Goal: Find specific page/section: Find specific page/section

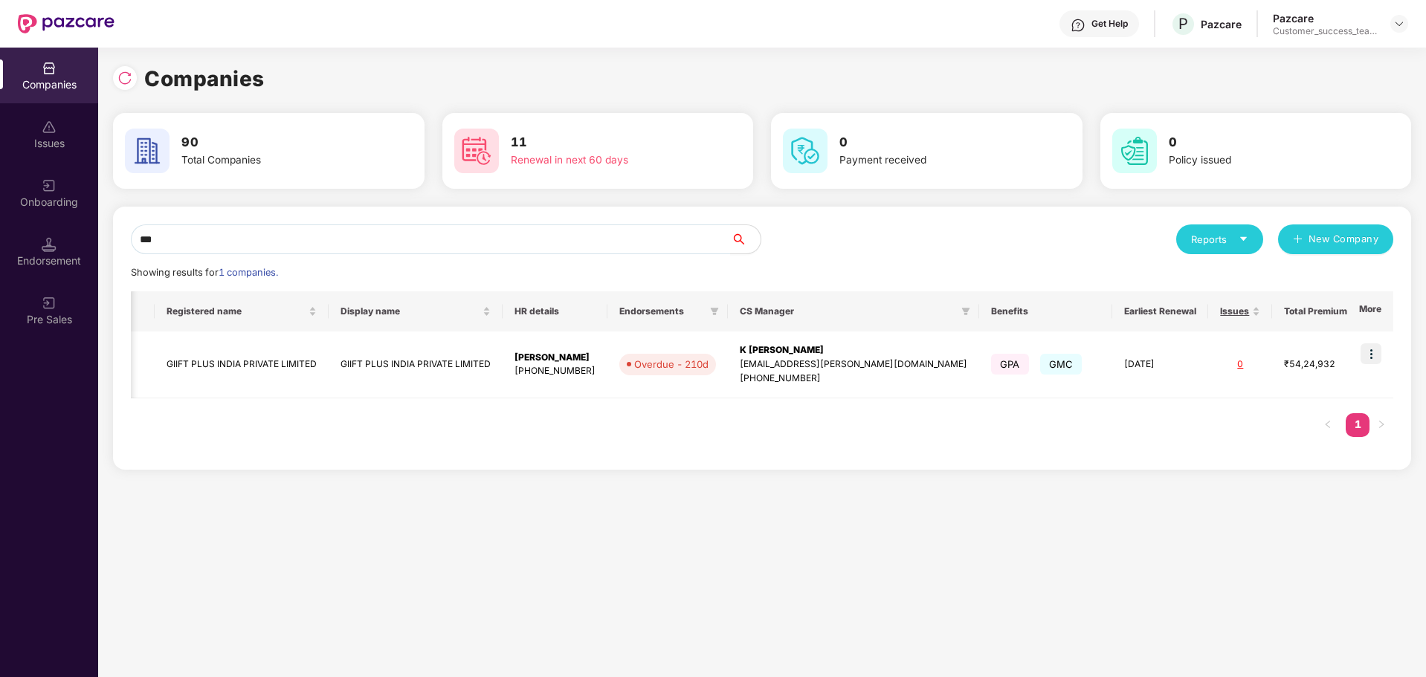
scroll to position [0, 68]
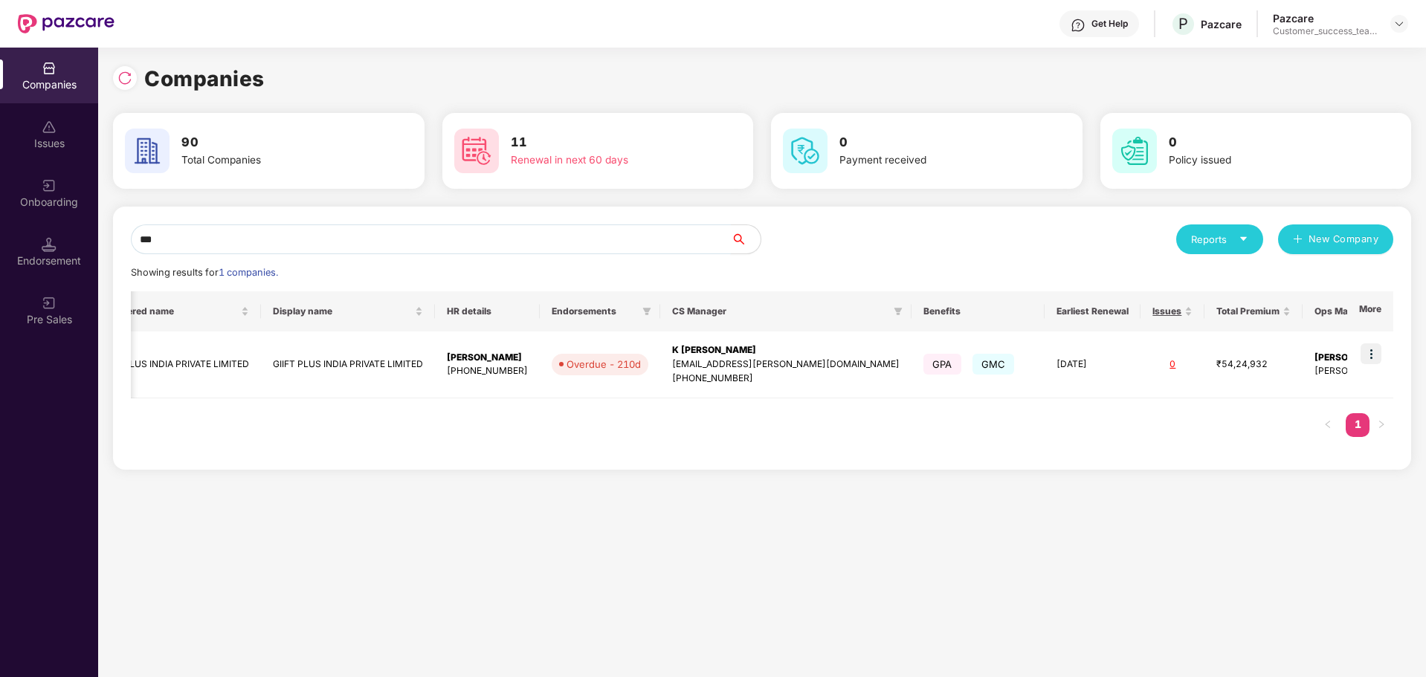
click at [363, 232] on input "***" at bounding box center [431, 239] width 600 height 30
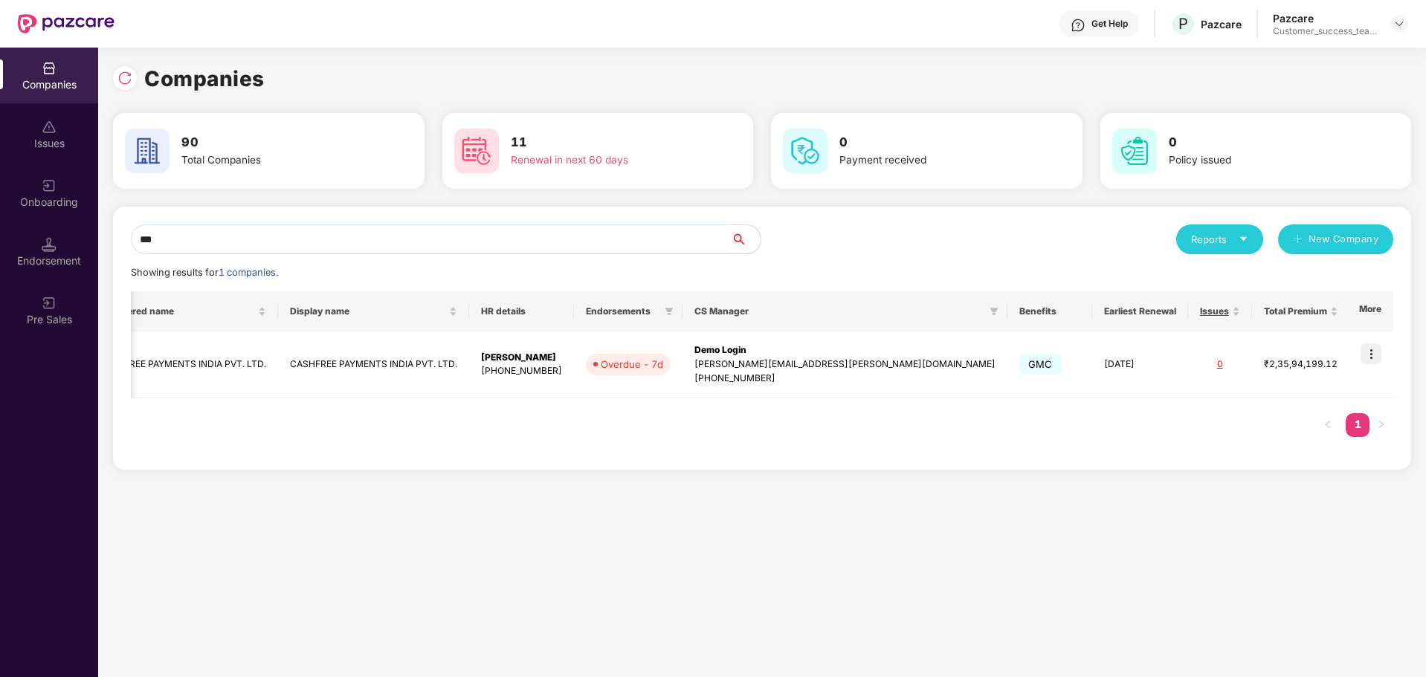
scroll to position [0, 5]
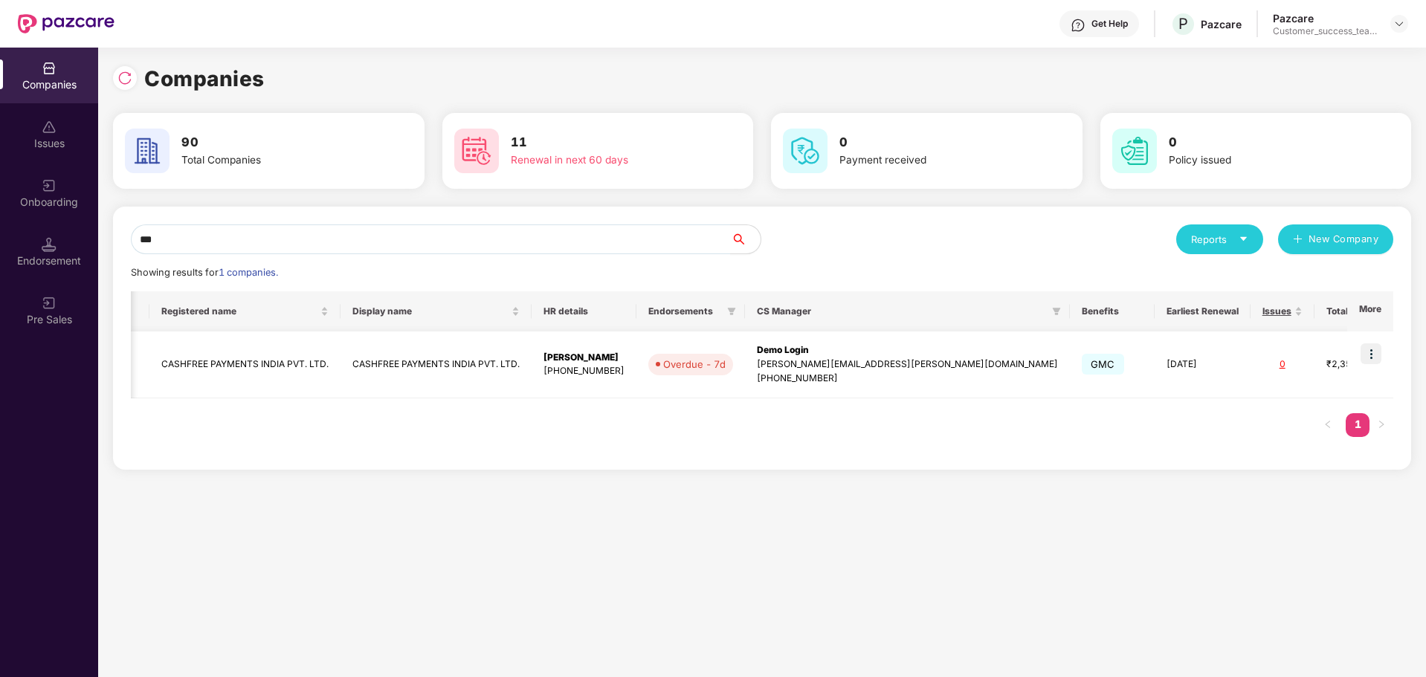
type input "***"
click at [1371, 352] on img at bounding box center [1370, 353] width 21 height 21
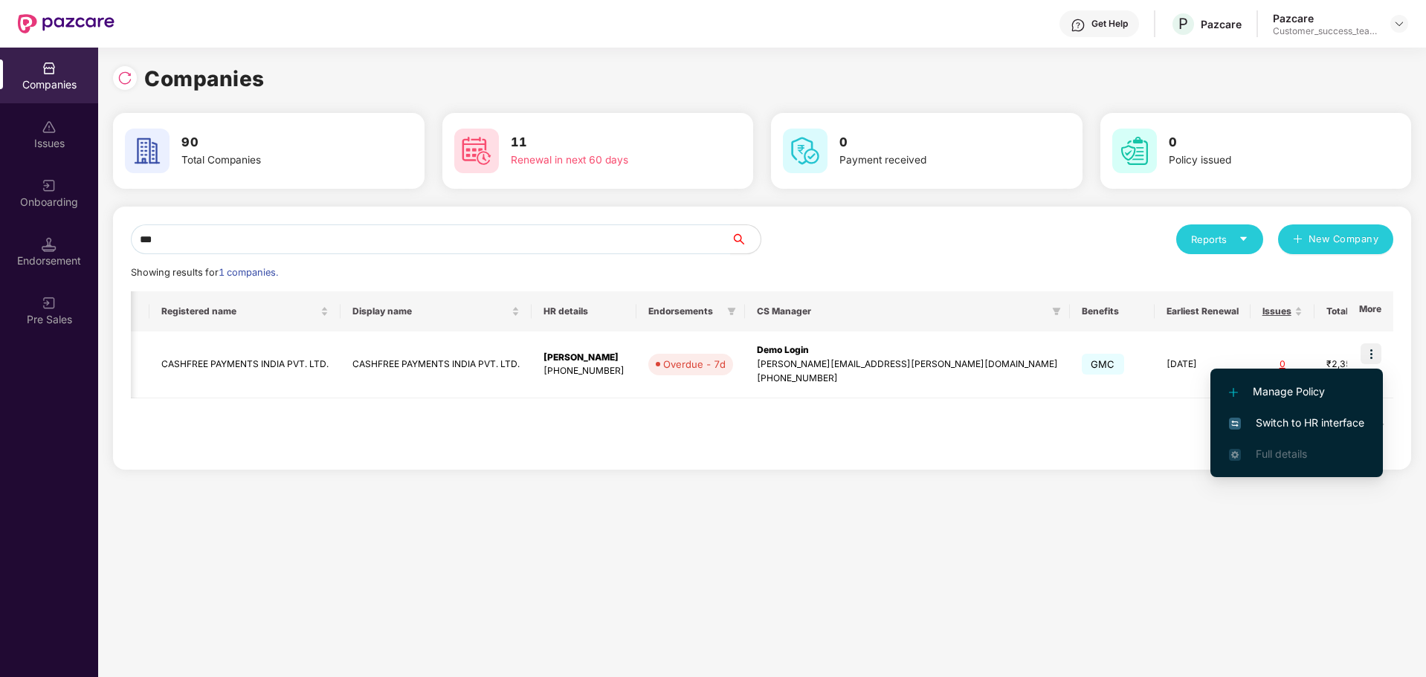
click at [1295, 420] on span "Switch to HR interface" at bounding box center [1296, 423] width 135 height 16
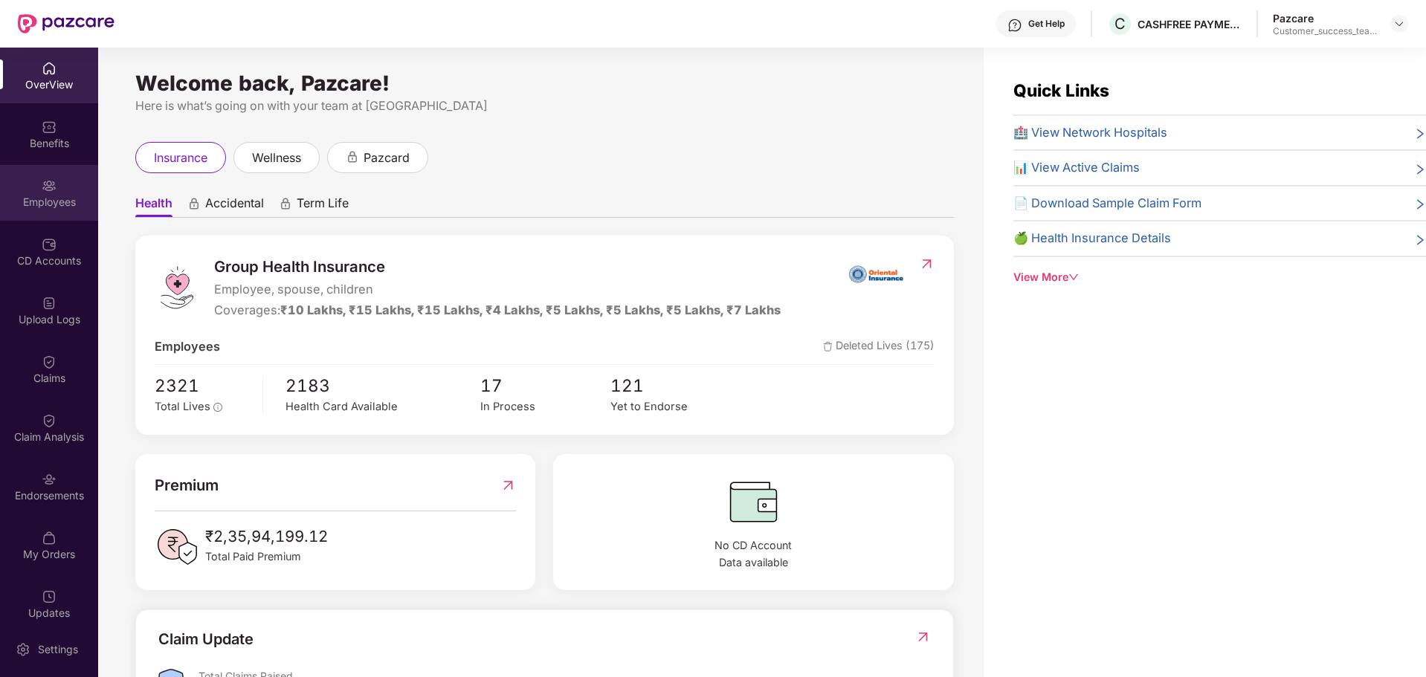
click at [58, 201] on div "Employees" at bounding box center [49, 202] width 98 height 15
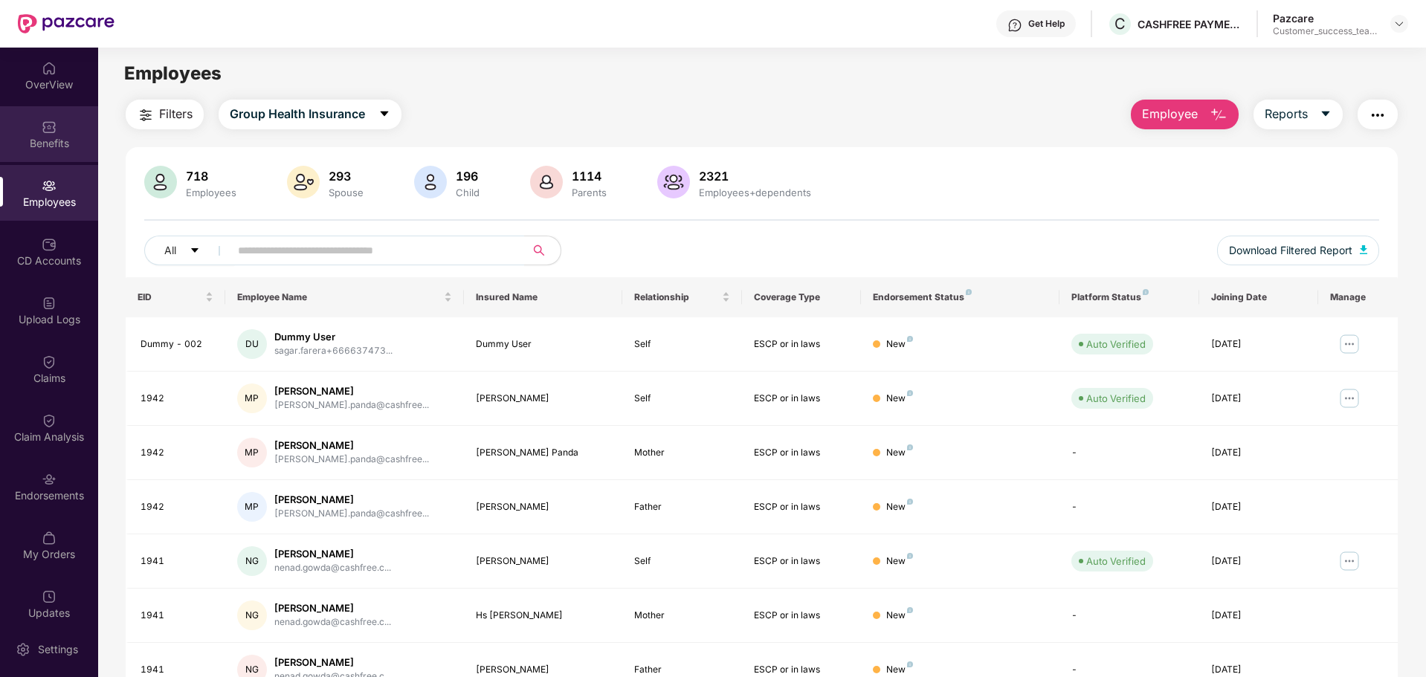
click at [38, 141] on div "Benefits" at bounding box center [49, 143] width 98 height 15
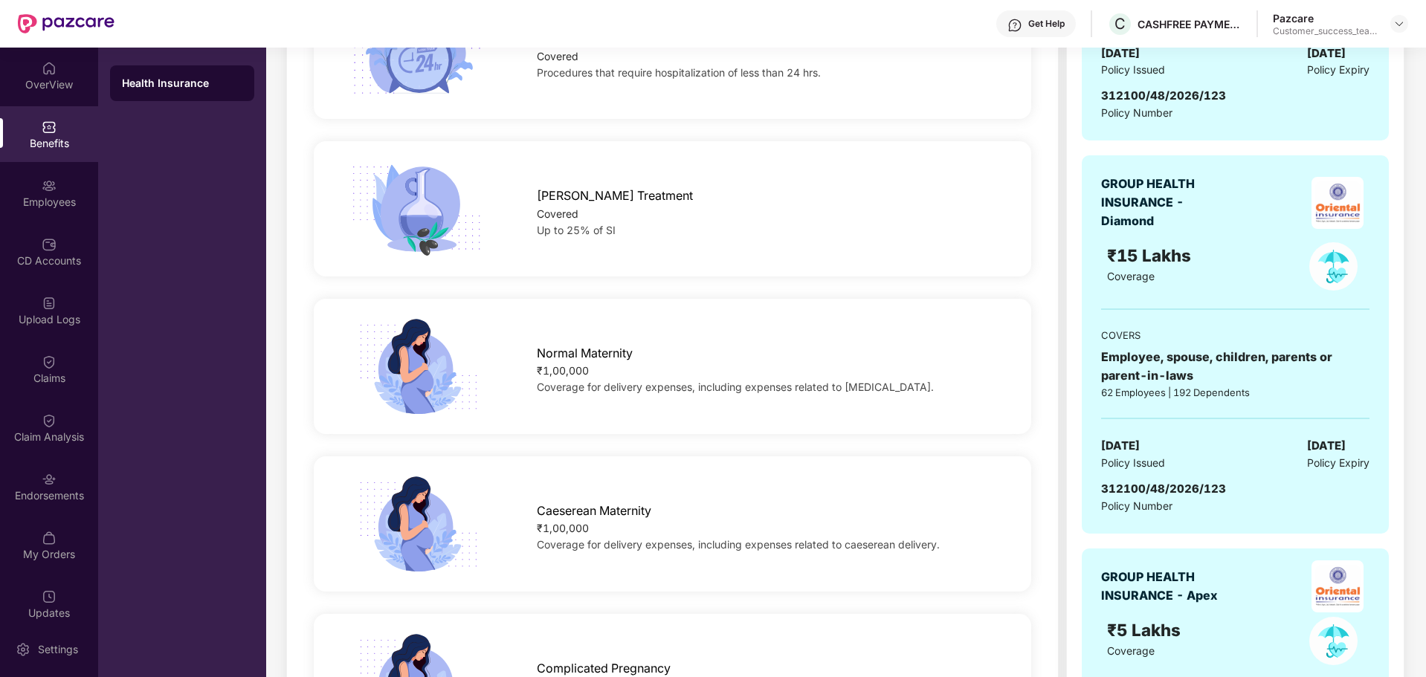
scroll to position [1573, 0]
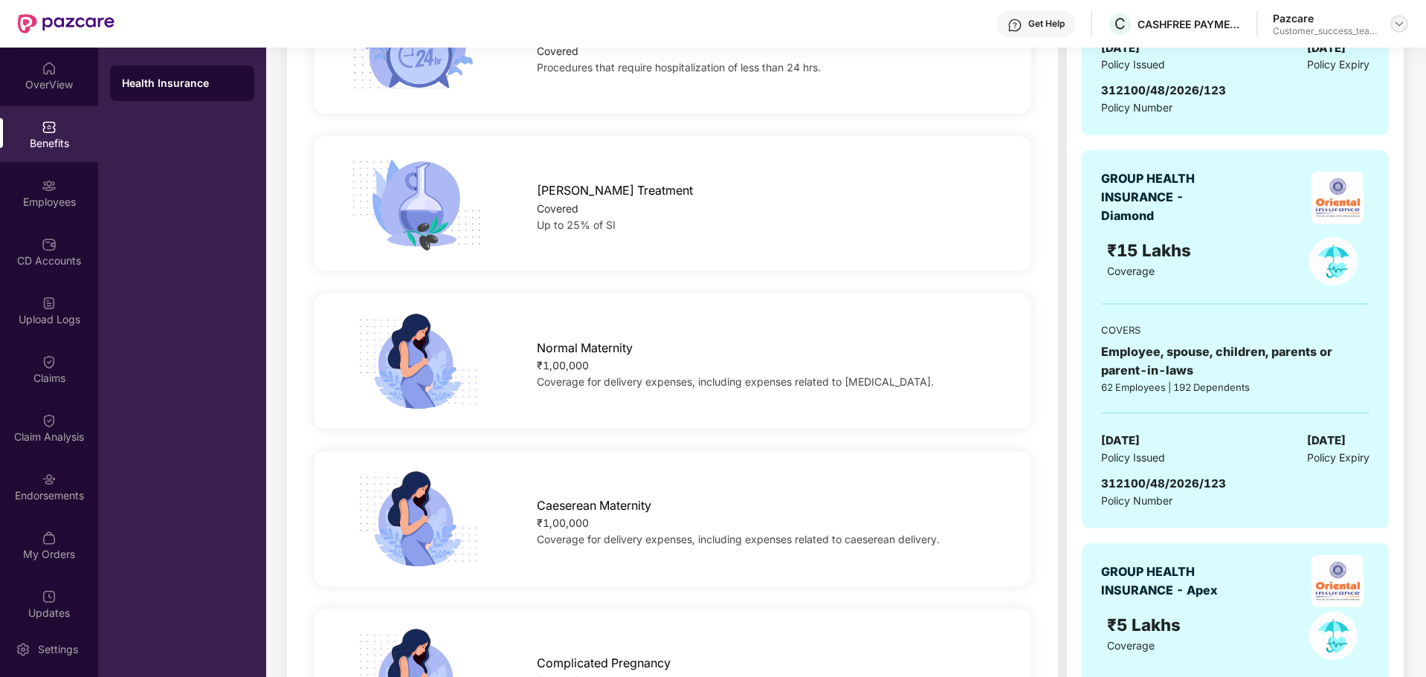
click at [1393, 19] on img at bounding box center [1399, 24] width 12 height 12
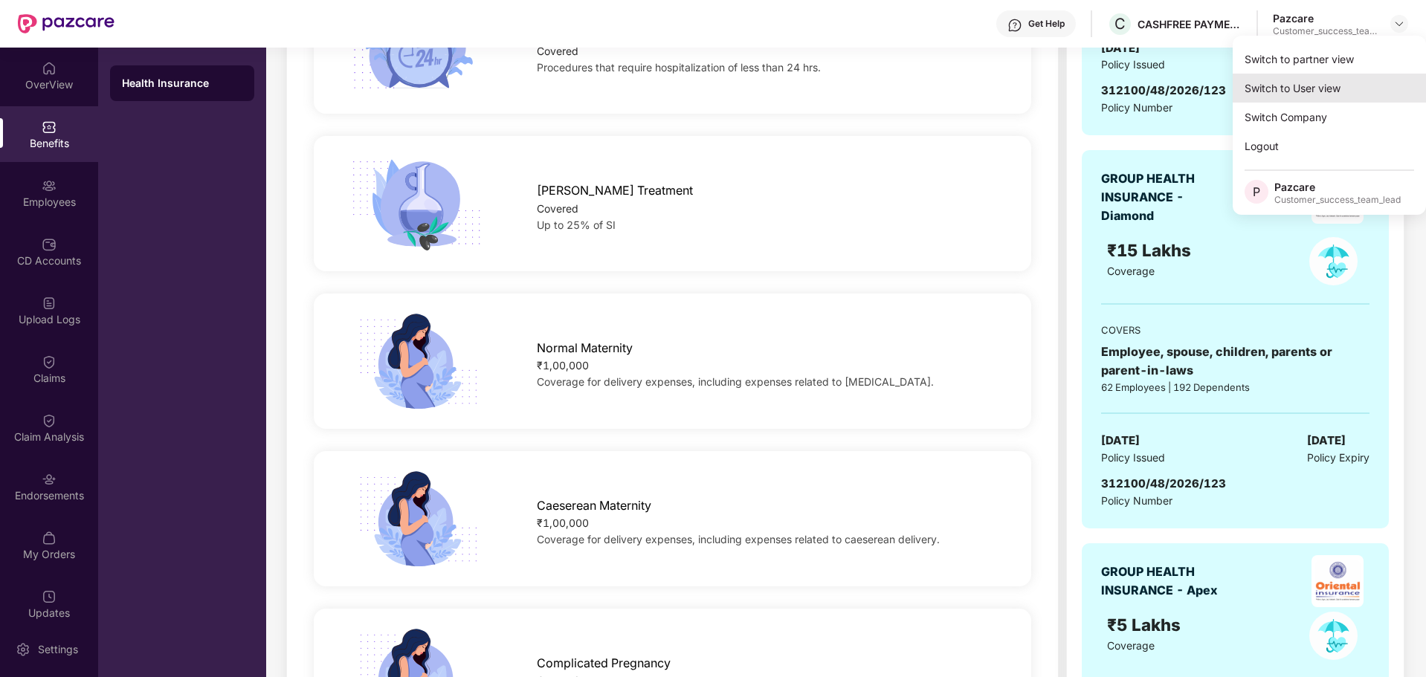
click at [1344, 81] on div "Switch to User view" at bounding box center [1328, 88] width 193 height 29
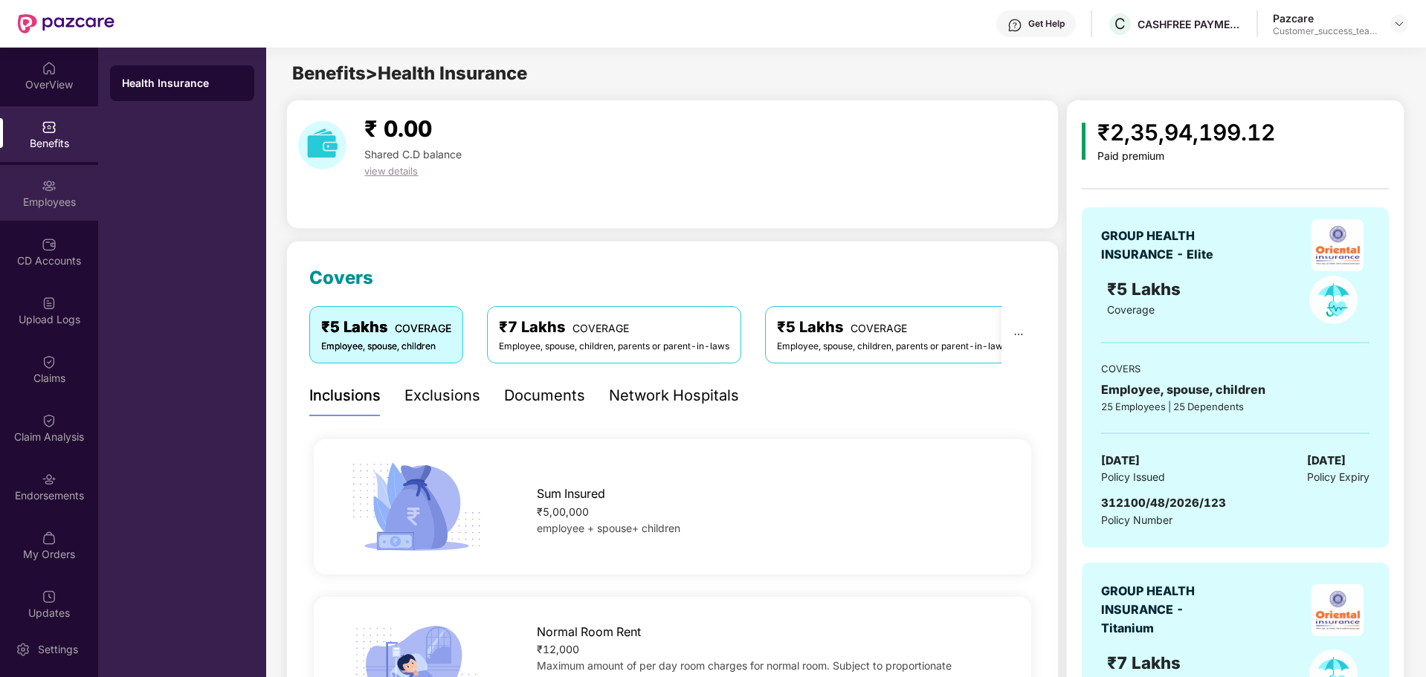
click at [57, 207] on div "Employees" at bounding box center [49, 202] width 98 height 15
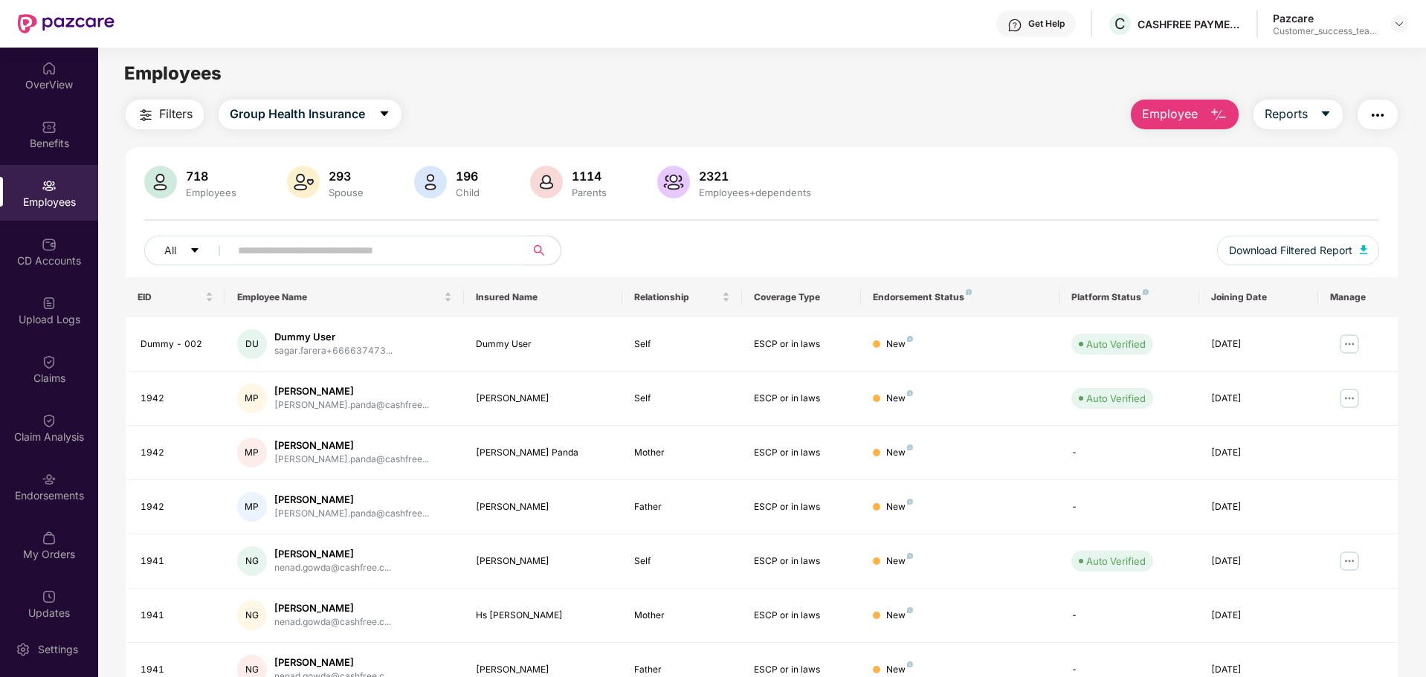
click at [274, 250] on input "text" at bounding box center [371, 250] width 267 height 22
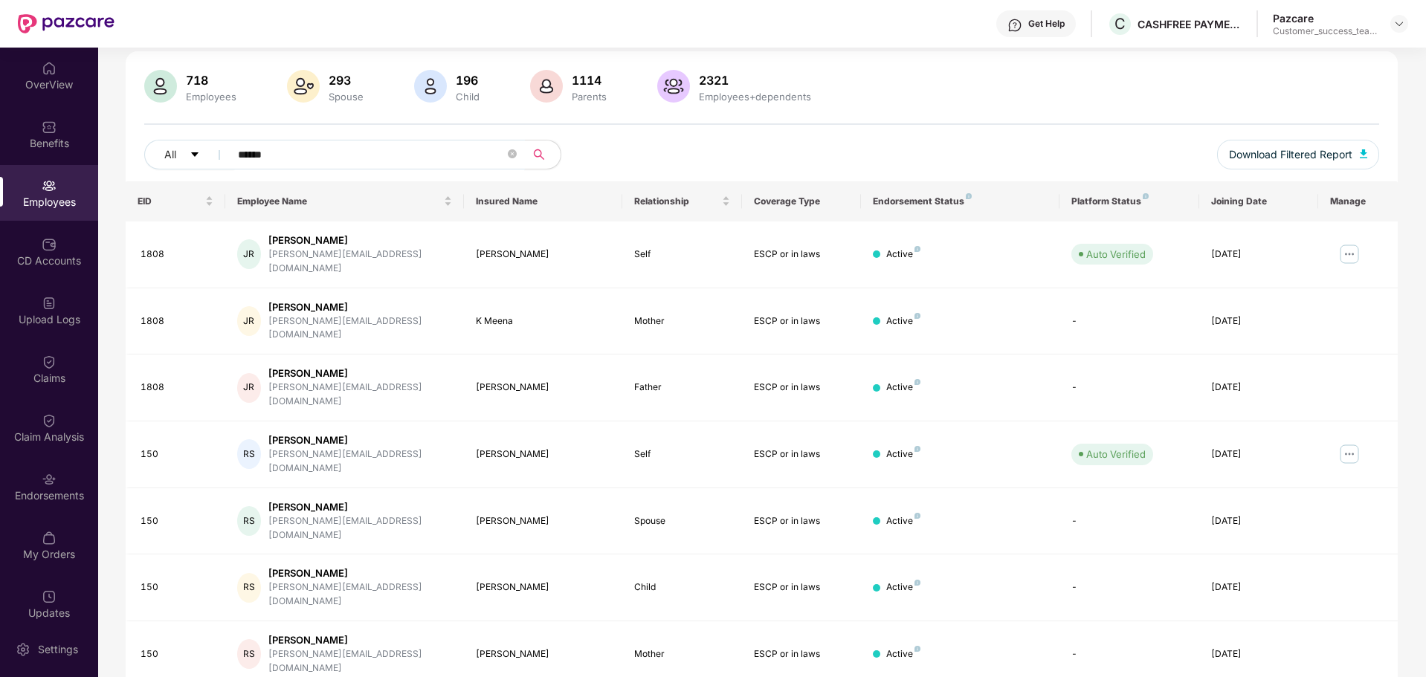
scroll to position [128, 0]
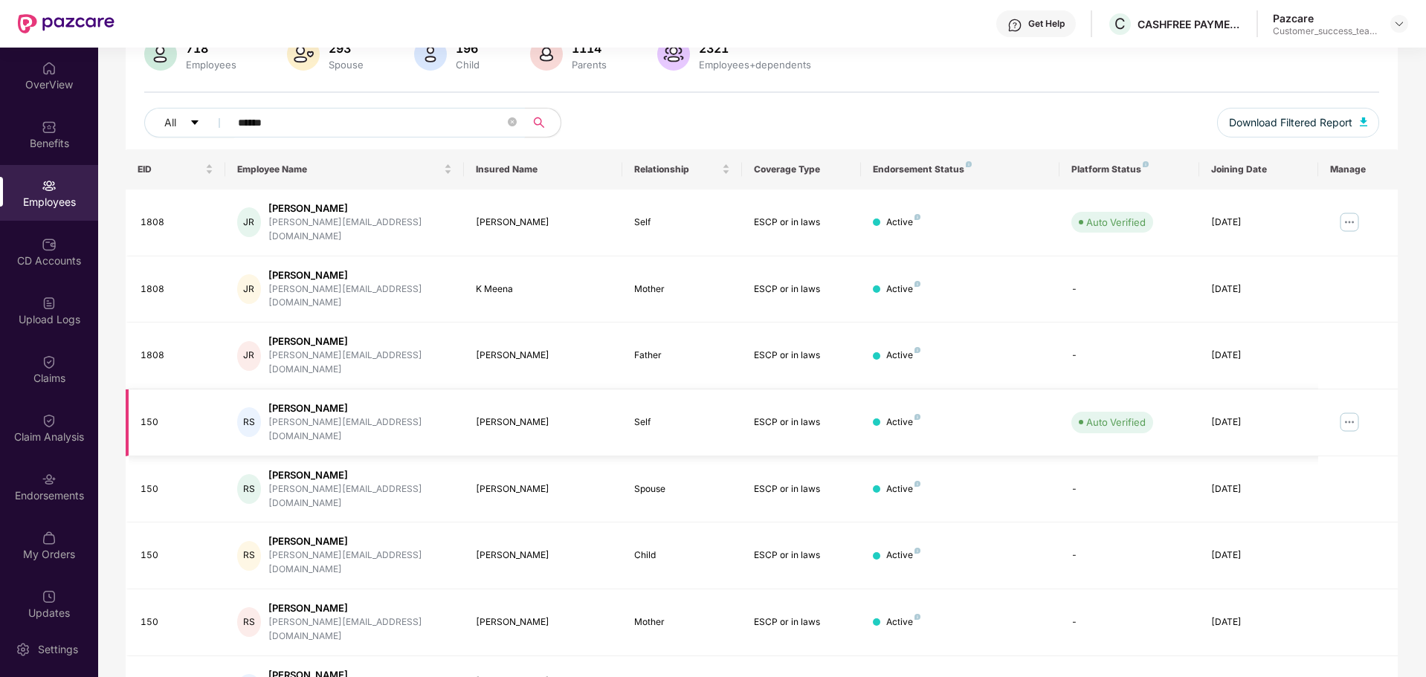
type input "******"
click at [1362, 390] on td at bounding box center [1358, 423] width 80 height 67
click at [1356, 410] on img at bounding box center [1349, 422] width 24 height 24
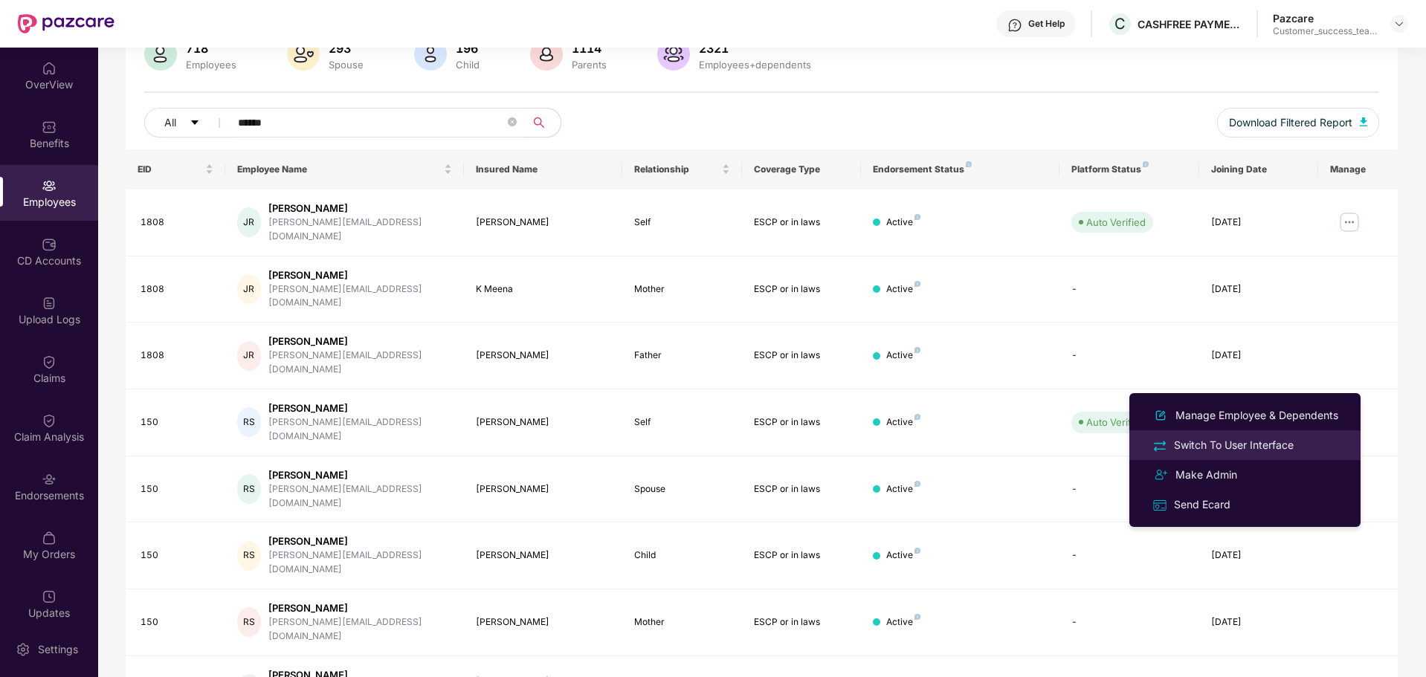
click at [1272, 447] on div "Switch To User Interface" at bounding box center [1234, 445] width 126 height 16
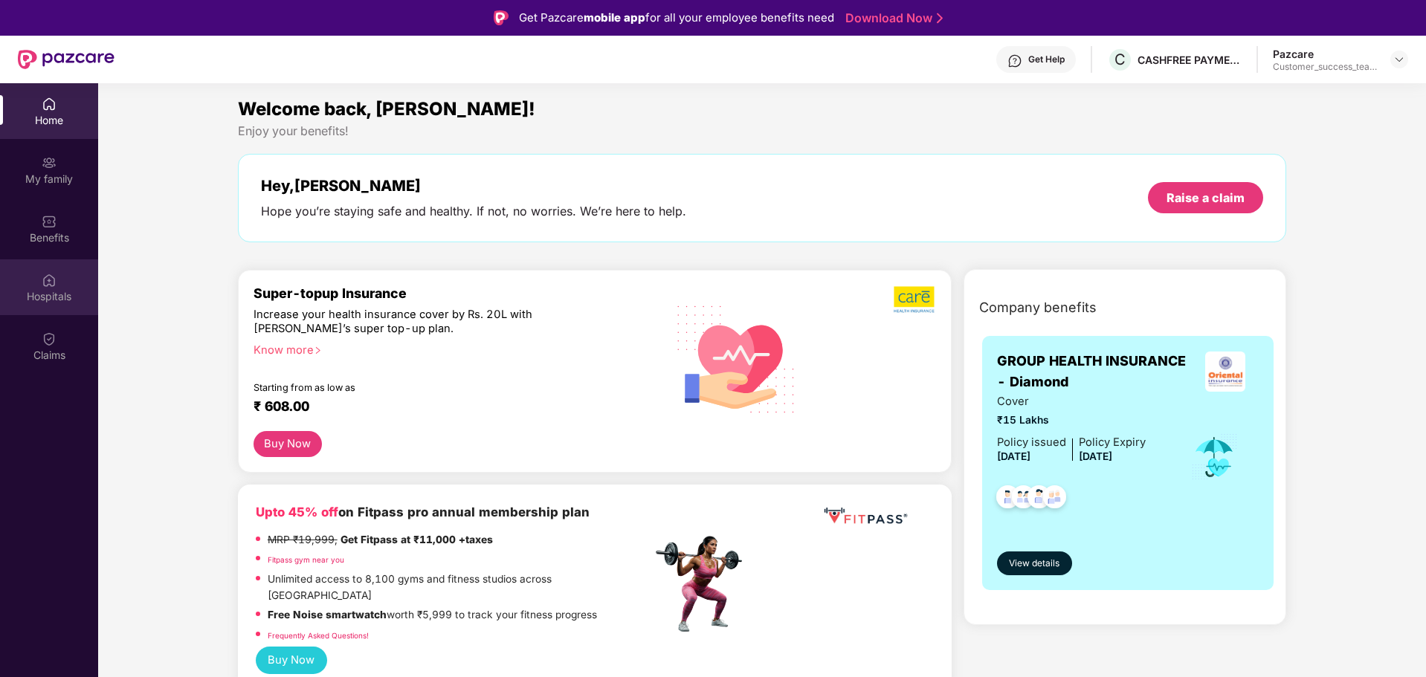
click at [50, 287] on img at bounding box center [49, 280] width 15 height 15
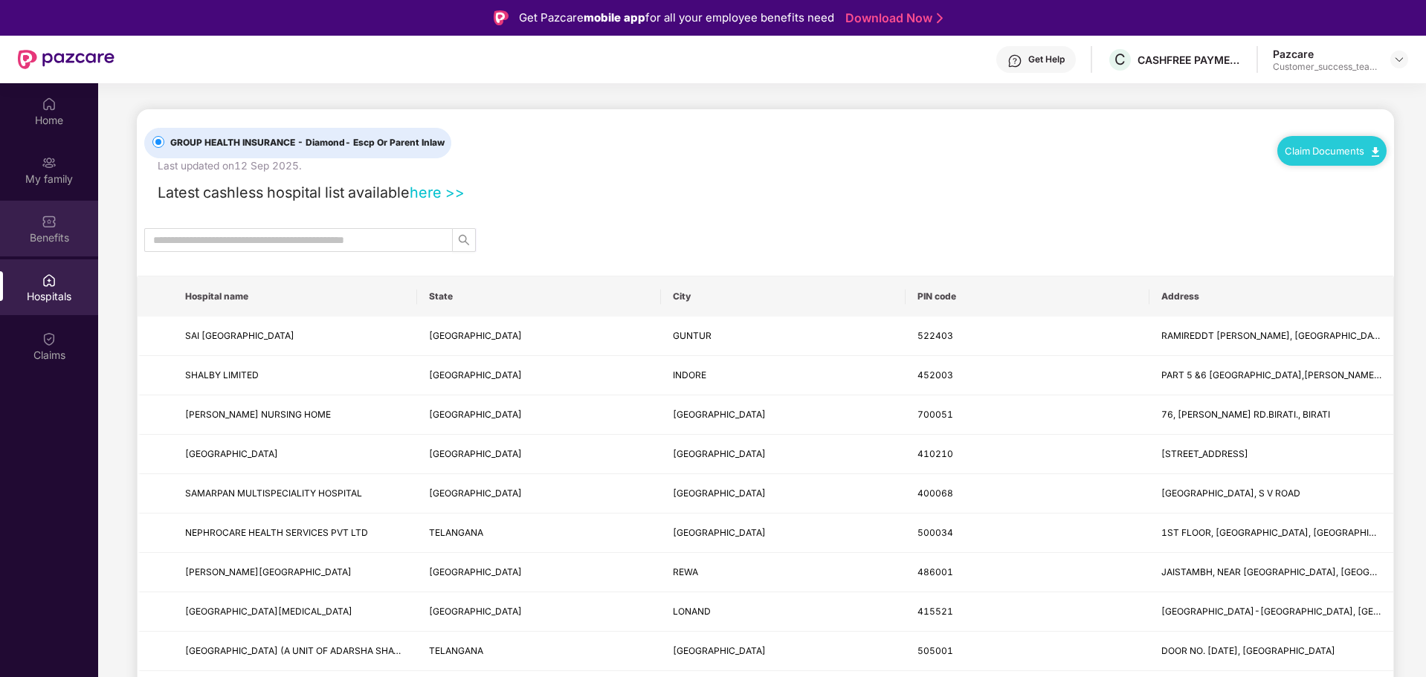
click at [54, 230] on div "Benefits" at bounding box center [49, 237] width 98 height 15
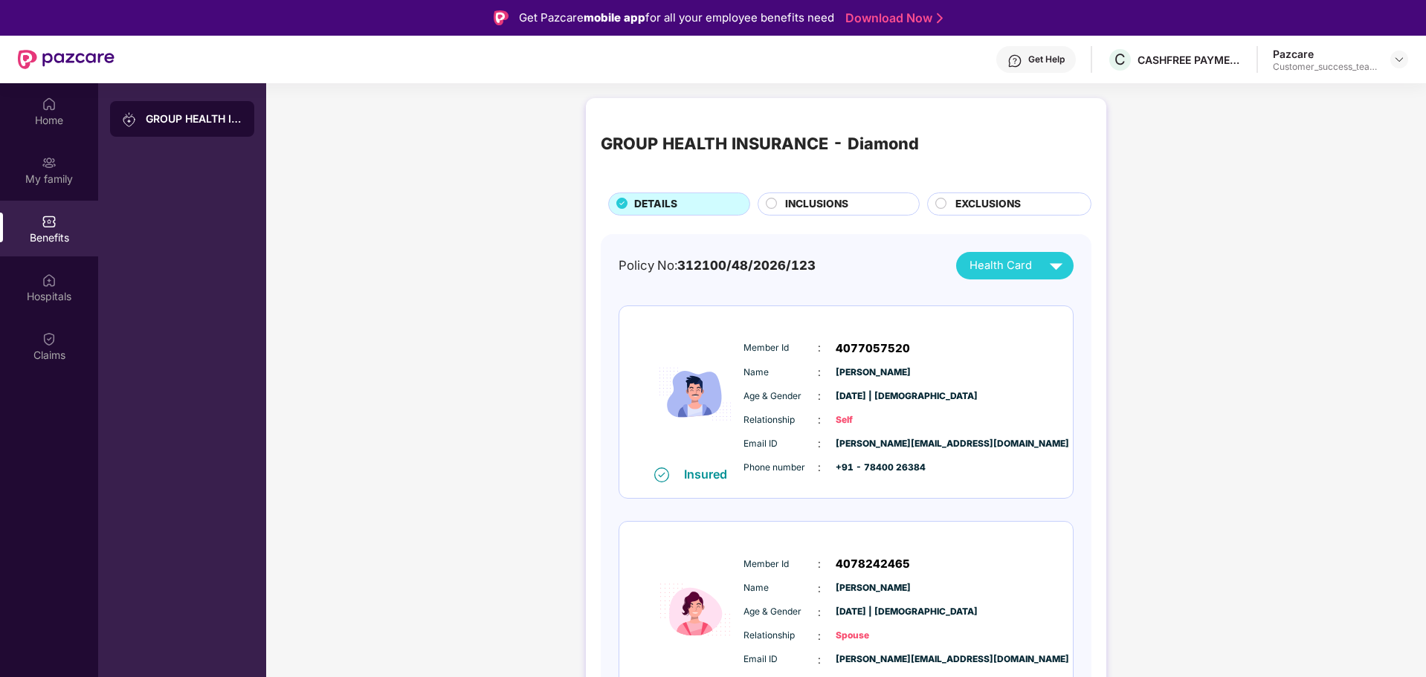
click at [795, 207] on span "INCLUSIONS" at bounding box center [816, 204] width 63 height 16
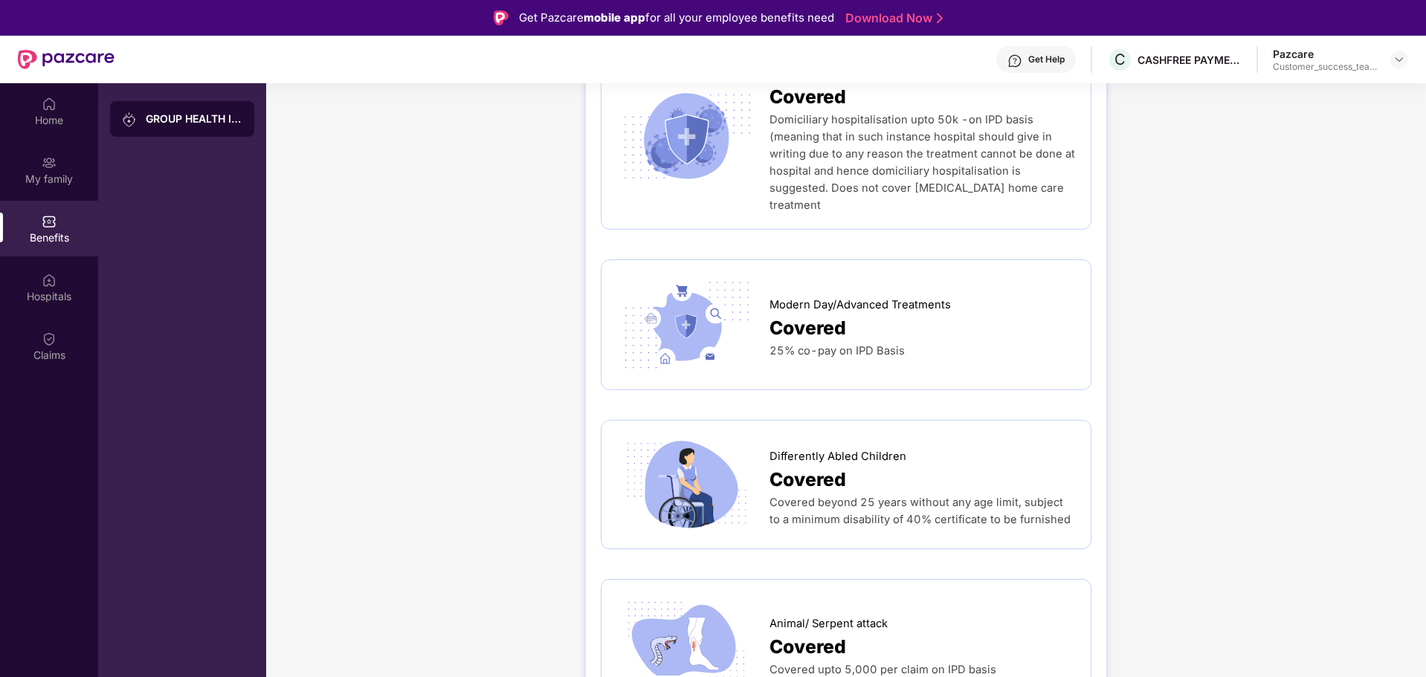
scroll to position [3181, 0]
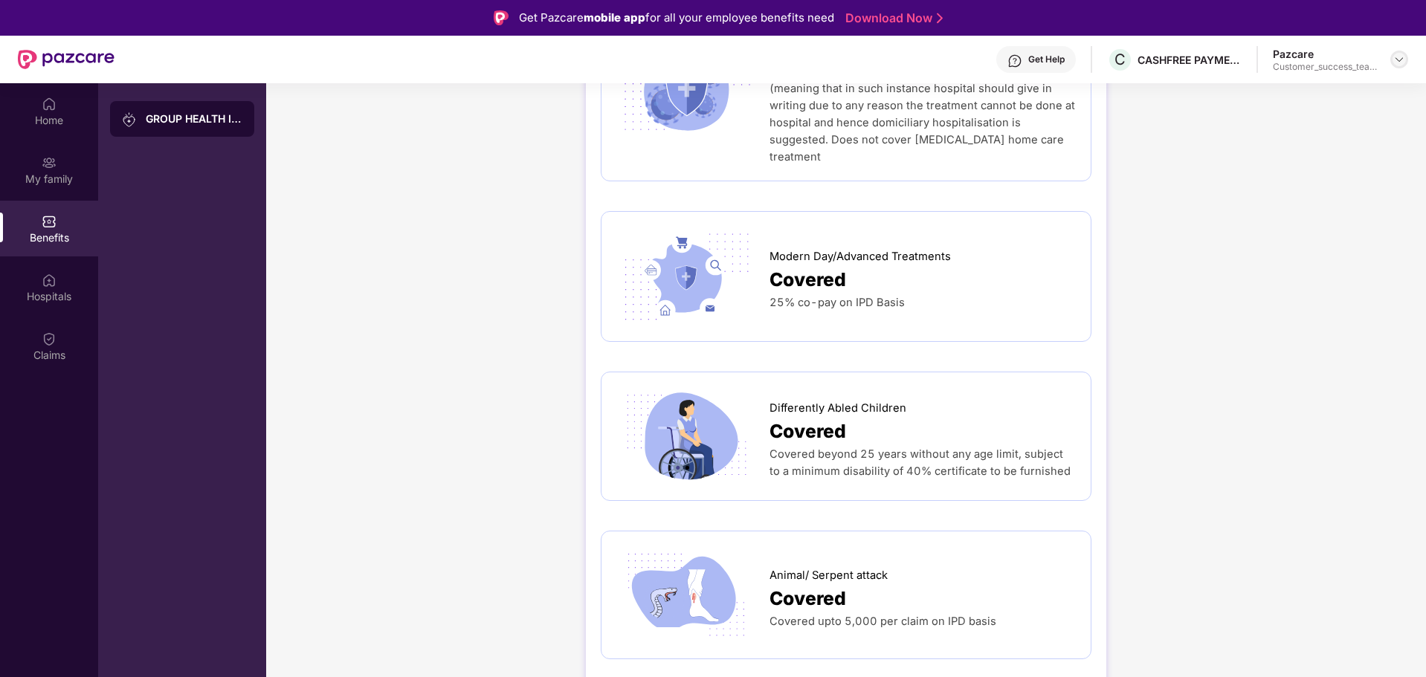
click at [1404, 63] on img at bounding box center [1399, 60] width 12 height 12
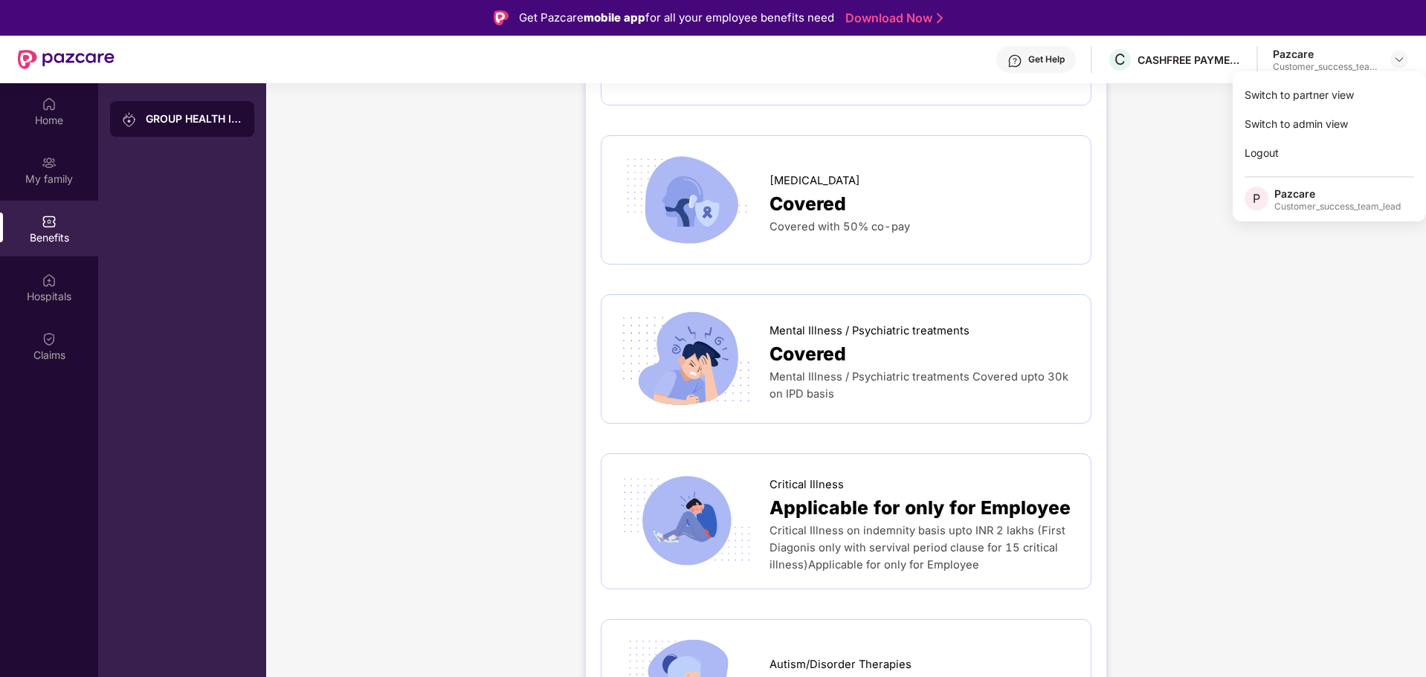
scroll to position [3744, 0]
